Goal: Find specific page/section: Find specific page/section

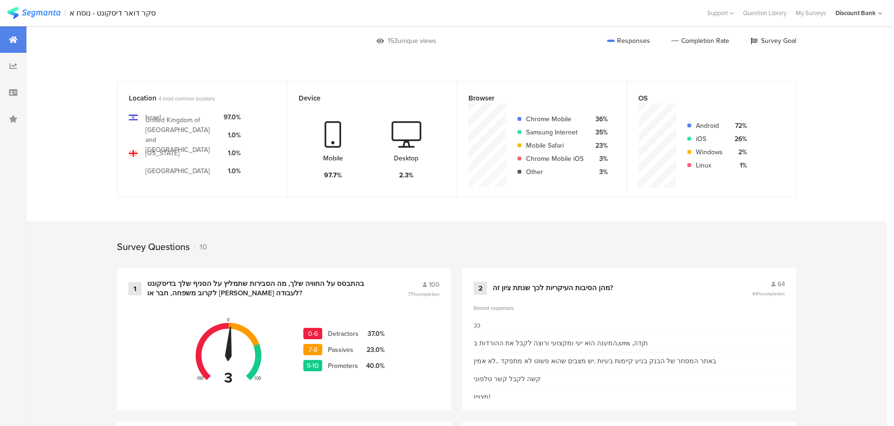
scroll to position [234, 0]
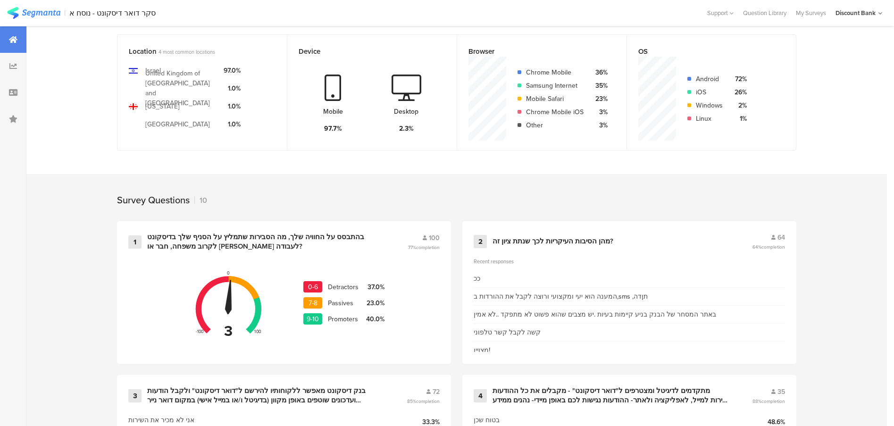
click at [635, 316] on div "באתר המסחר של הבנק בניע קיימות בעיות .יש מצבים שהוא פשוט לא מתפקד ..לא אמין" at bounding box center [595, 315] width 243 height 10
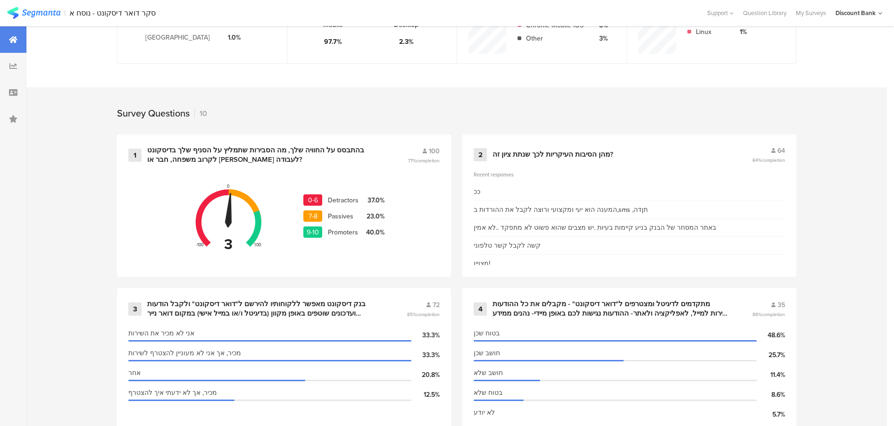
scroll to position [0, 0]
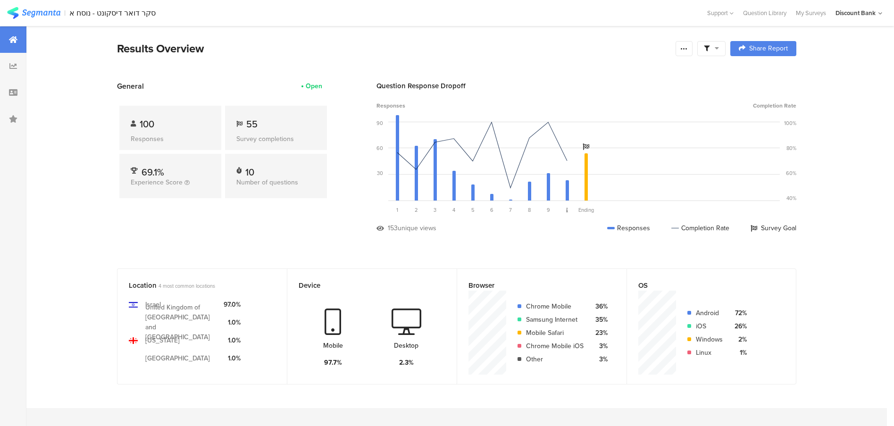
click at [41, 9] on img at bounding box center [33, 13] width 53 height 12
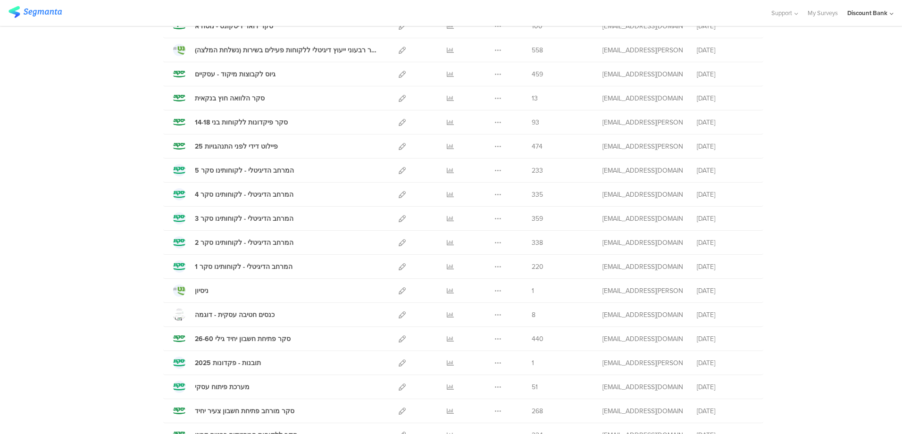
scroll to position [472, 0]
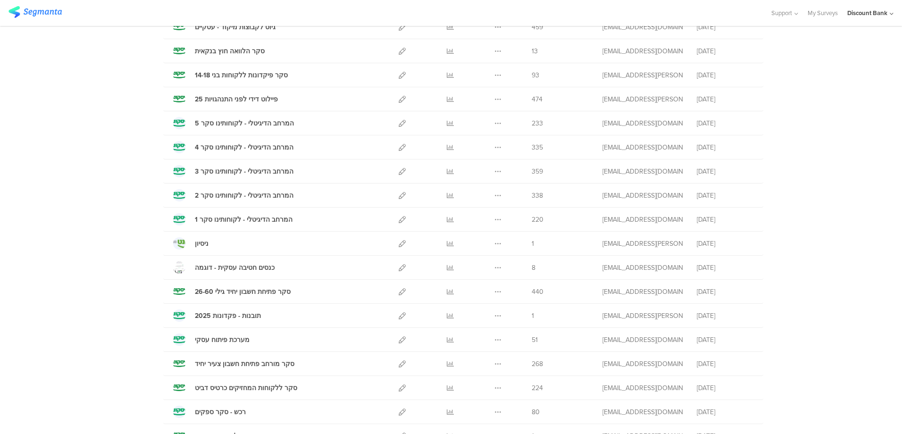
click at [447, 363] on icon at bounding box center [450, 364] width 7 height 7
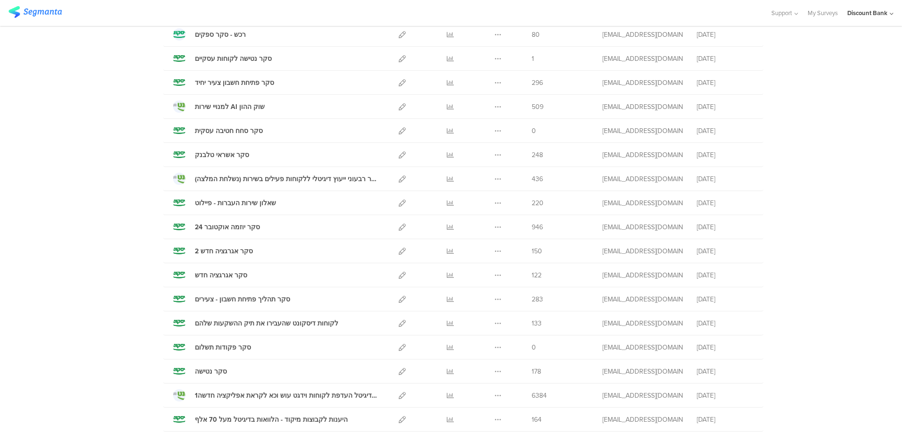
scroll to position [897, 0]
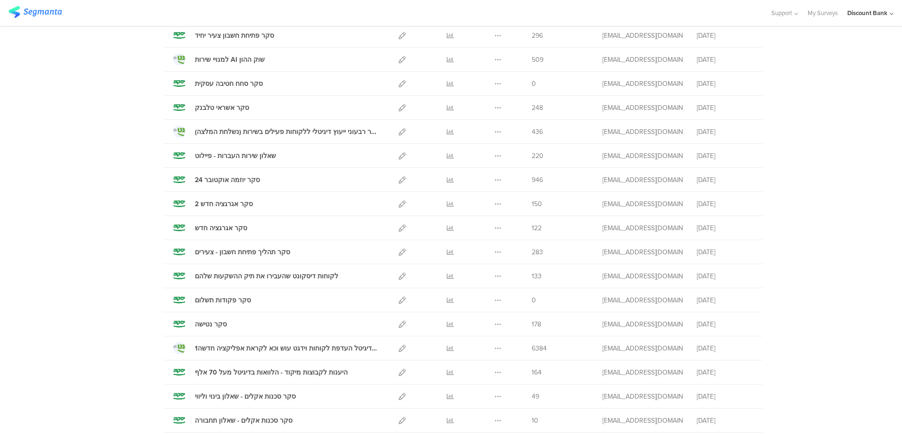
click at [447, 251] on icon at bounding box center [450, 252] width 7 height 7
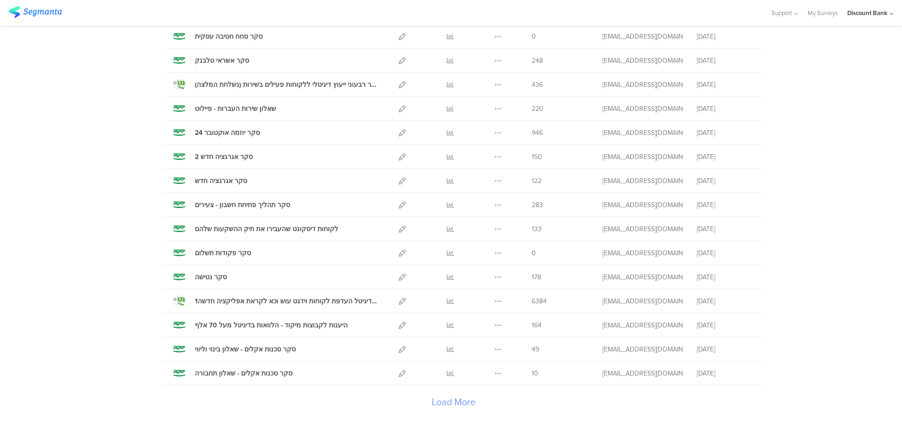
click at [433, 400] on div "Load More" at bounding box center [453, 405] width 581 height 38
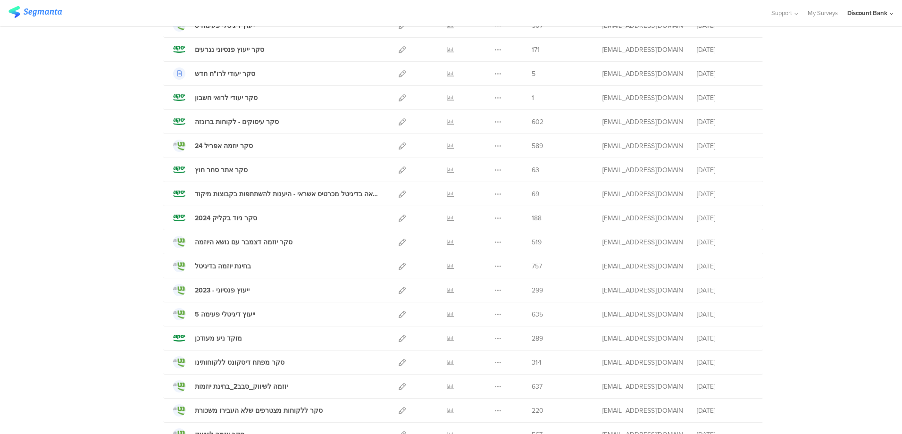
scroll to position [1443, 0]
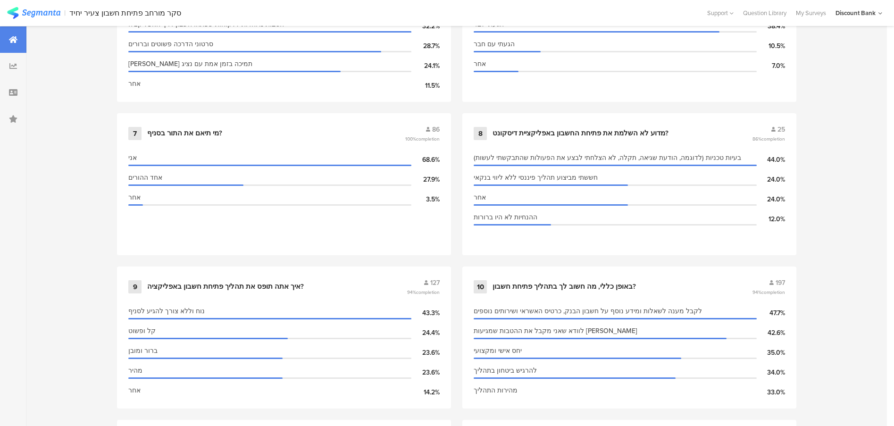
scroll to position [850, 0]
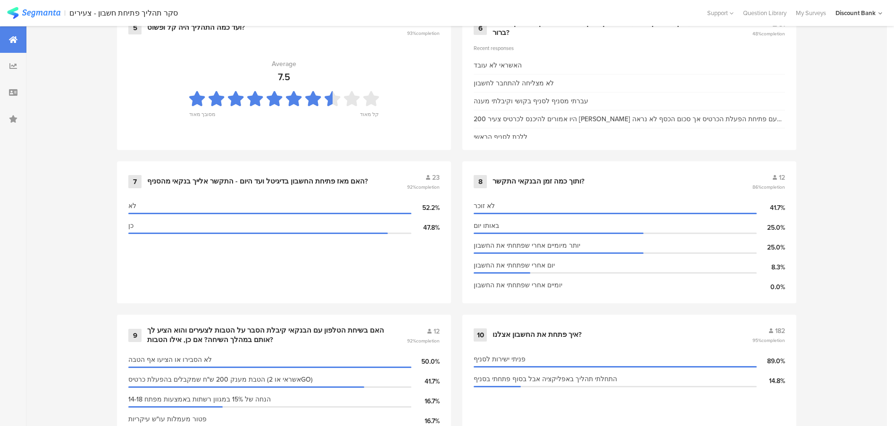
scroll to position [755, 0]
